Goal: Use online tool/utility: Utilize a website feature to perform a specific function

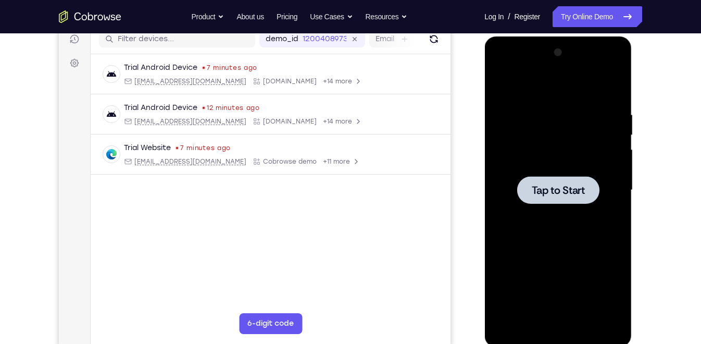
scroll to position [136, 0]
click at [580, 188] on span "Tap to Start" at bounding box center [557, 190] width 53 height 10
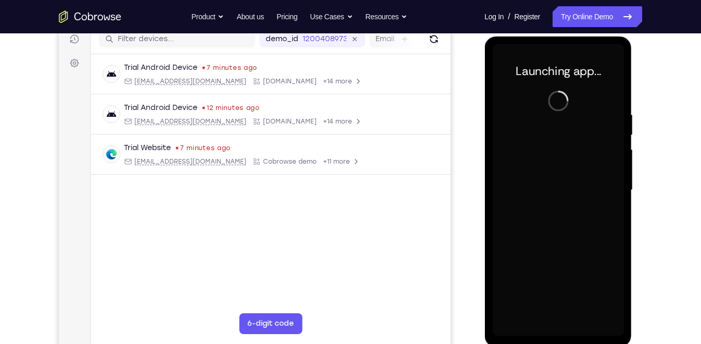
scroll to position [137, 0]
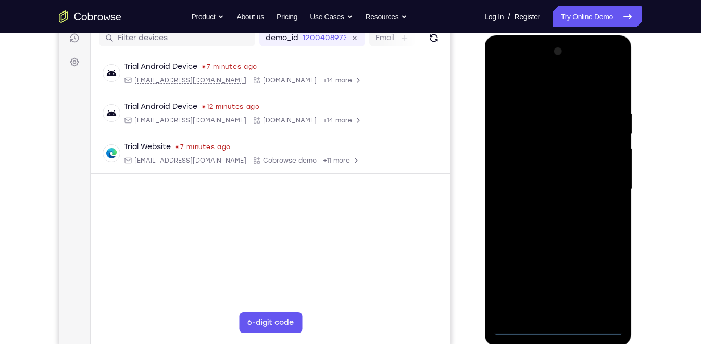
drag, startPoint x: 561, startPoint y: 126, endPoint x: 583, endPoint y: 248, distance: 123.8
click at [583, 248] on div at bounding box center [557, 189] width 131 height 292
click at [559, 321] on div at bounding box center [557, 189] width 131 height 292
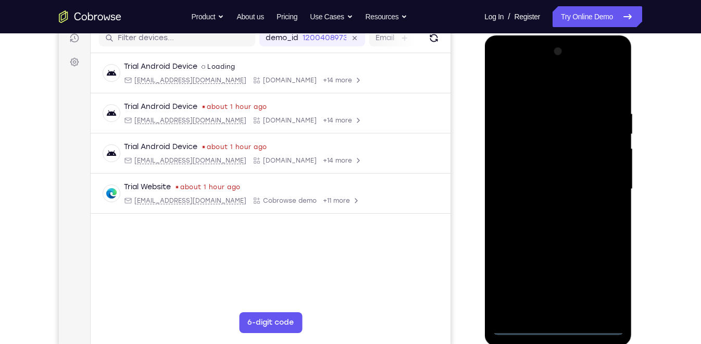
click at [558, 329] on div at bounding box center [557, 189] width 131 height 292
click at [604, 282] on div at bounding box center [557, 189] width 131 height 292
click at [541, 87] on div at bounding box center [557, 189] width 131 height 292
click at [517, 156] on div at bounding box center [557, 189] width 131 height 292
click at [546, 184] on div at bounding box center [557, 189] width 131 height 292
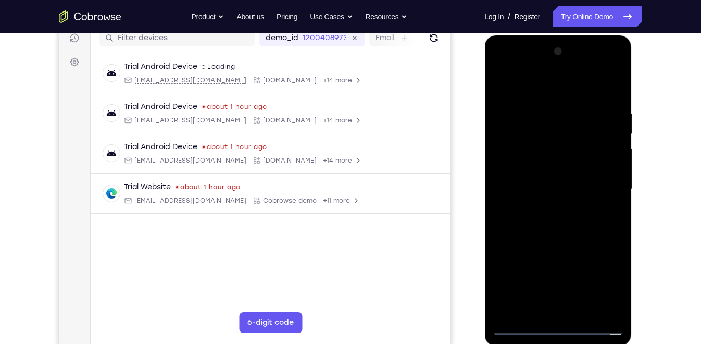
click at [552, 175] on div at bounding box center [557, 189] width 131 height 292
click at [551, 197] on div at bounding box center [557, 189] width 131 height 292
click at [535, 187] on div at bounding box center [557, 189] width 131 height 292
click at [615, 216] on div at bounding box center [557, 189] width 131 height 292
click at [560, 231] on div at bounding box center [557, 189] width 131 height 292
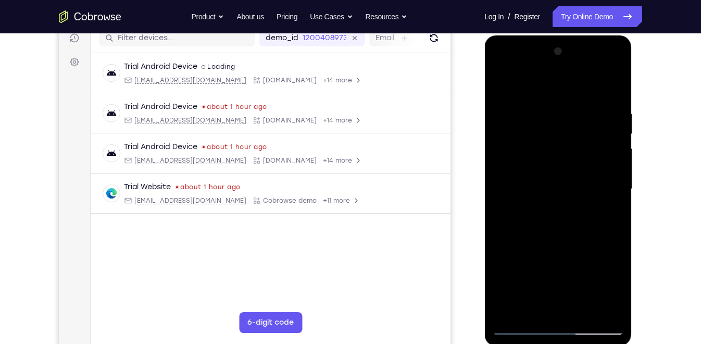
click at [511, 154] on div at bounding box center [557, 189] width 131 height 292
click at [531, 186] on div at bounding box center [557, 189] width 131 height 292
drag, startPoint x: 573, startPoint y: 272, endPoint x: 576, endPoint y: 160, distance: 111.9
click at [576, 160] on div at bounding box center [557, 189] width 131 height 292
click at [510, 292] on div at bounding box center [557, 189] width 131 height 292
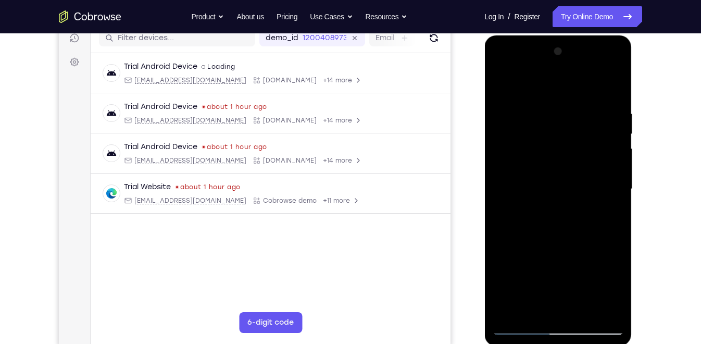
click at [614, 86] on div at bounding box center [557, 189] width 131 height 292
click at [500, 81] on div at bounding box center [557, 189] width 131 height 292
click at [603, 199] on div at bounding box center [557, 189] width 131 height 292
click at [520, 327] on div at bounding box center [557, 189] width 131 height 292
click at [499, 95] on div at bounding box center [557, 189] width 131 height 292
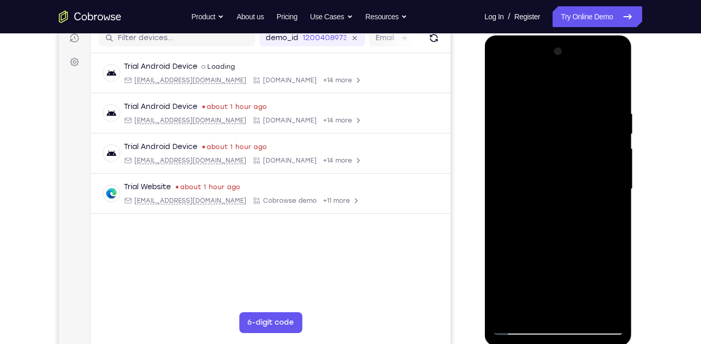
click at [543, 174] on div at bounding box center [557, 189] width 131 height 292
click at [615, 88] on div at bounding box center [557, 189] width 131 height 292
click at [572, 234] on div at bounding box center [557, 189] width 131 height 292
click at [503, 82] on div at bounding box center [557, 189] width 131 height 292
click at [530, 212] on div at bounding box center [557, 189] width 131 height 292
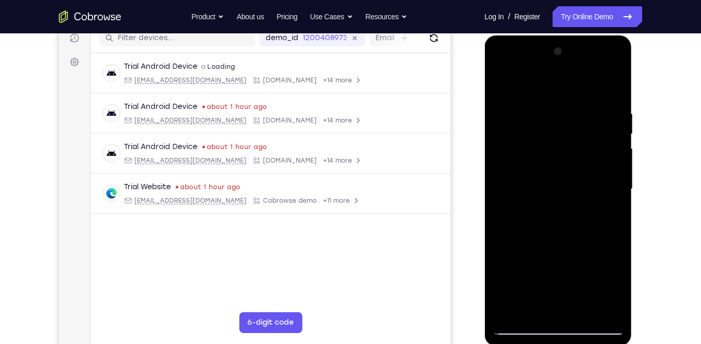
click at [521, 324] on div at bounding box center [557, 189] width 131 height 292
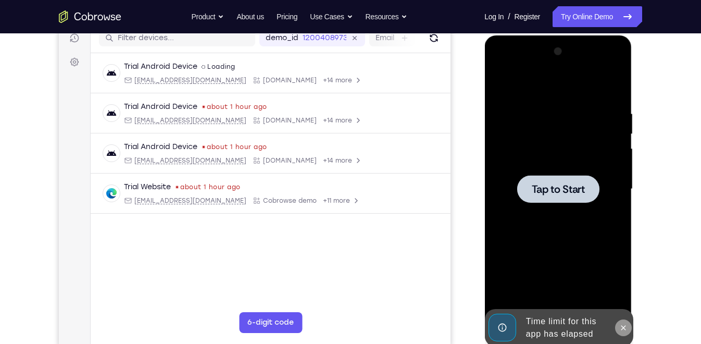
click at [624, 327] on icon at bounding box center [622, 327] width 8 height 8
